Goal: Transaction & Acquisition: Subscribe to service/newsletter

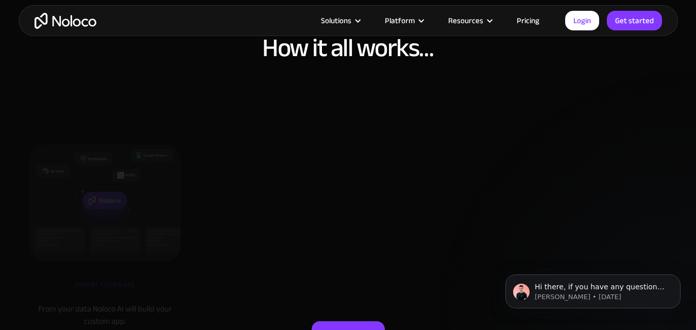
scroll to position [3398, 0]
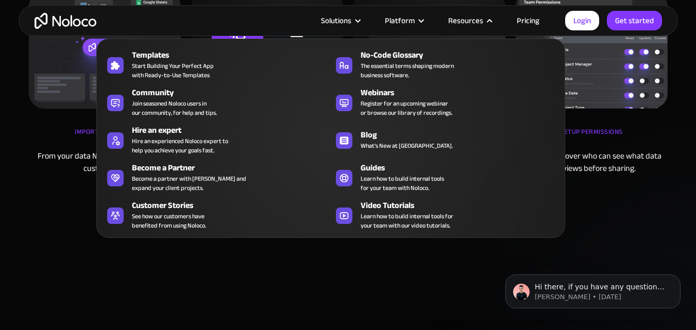
click at [530, 24] on nav "Templates Start Building Your Perfect App with Ready-to-Use Templates No-Code G…" at bounding box center [330, 131] width 469 height 214
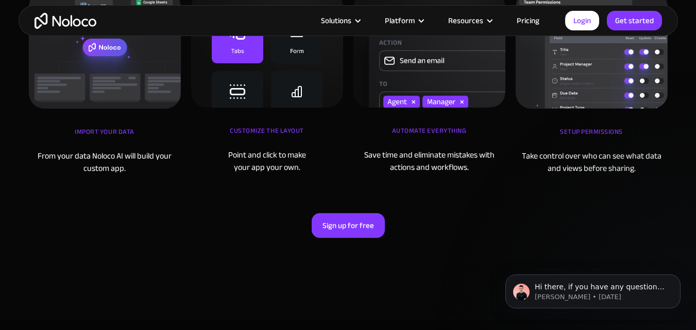
click at [525, 17] on link "Pricing" at bounding box center [528, 20] width 48 height 13
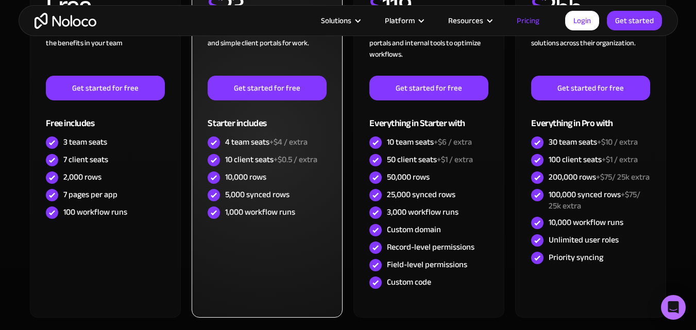
scroll to position [412, 0]
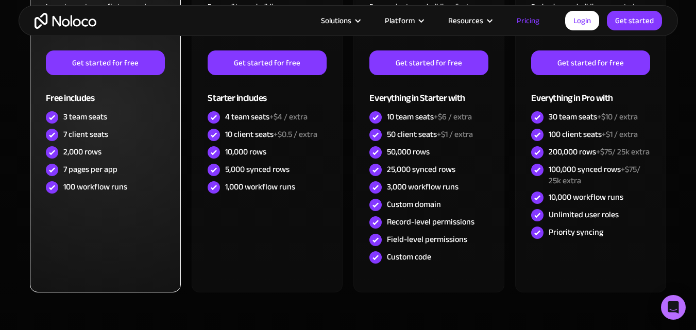
click at [89, 151] on div "2,000 rows" at bounding box center [82, 151] width 38 height 11
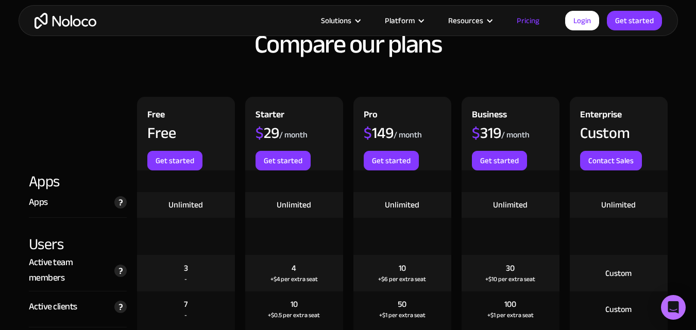
scroll to position [1083, 0]
